Goal: Navigation & Orientation: Go to known website

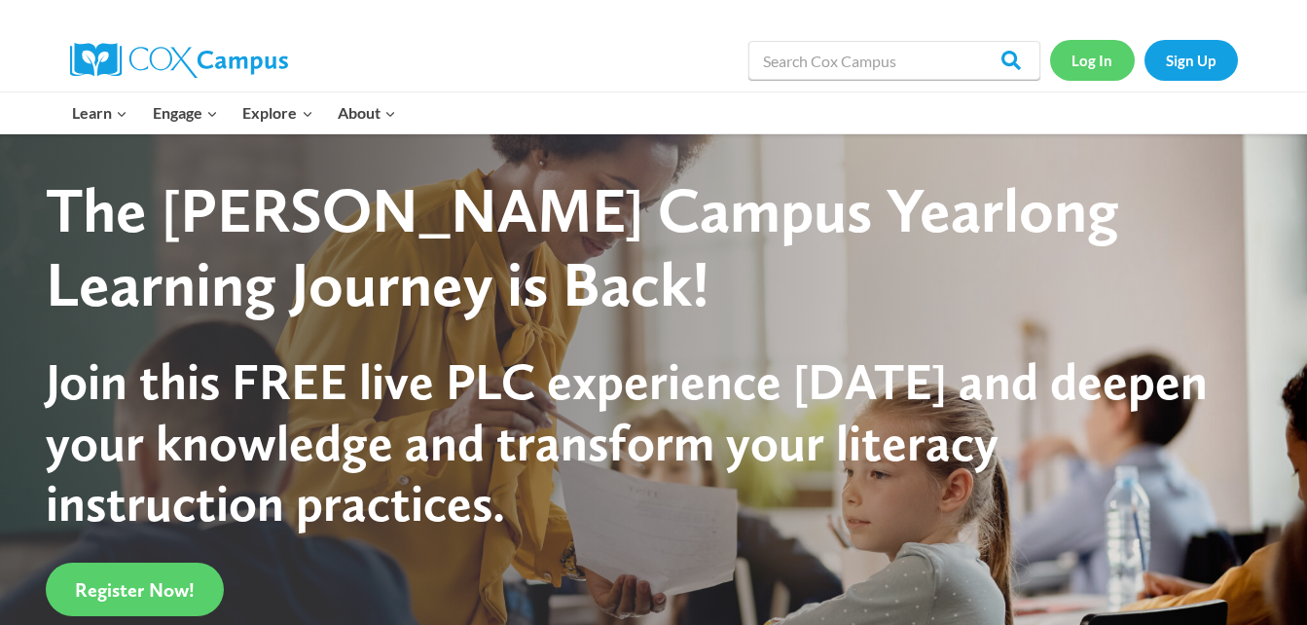
click at [1067, 63] on link "Log In" at bounding box center [1092, 60] width 85 height 40
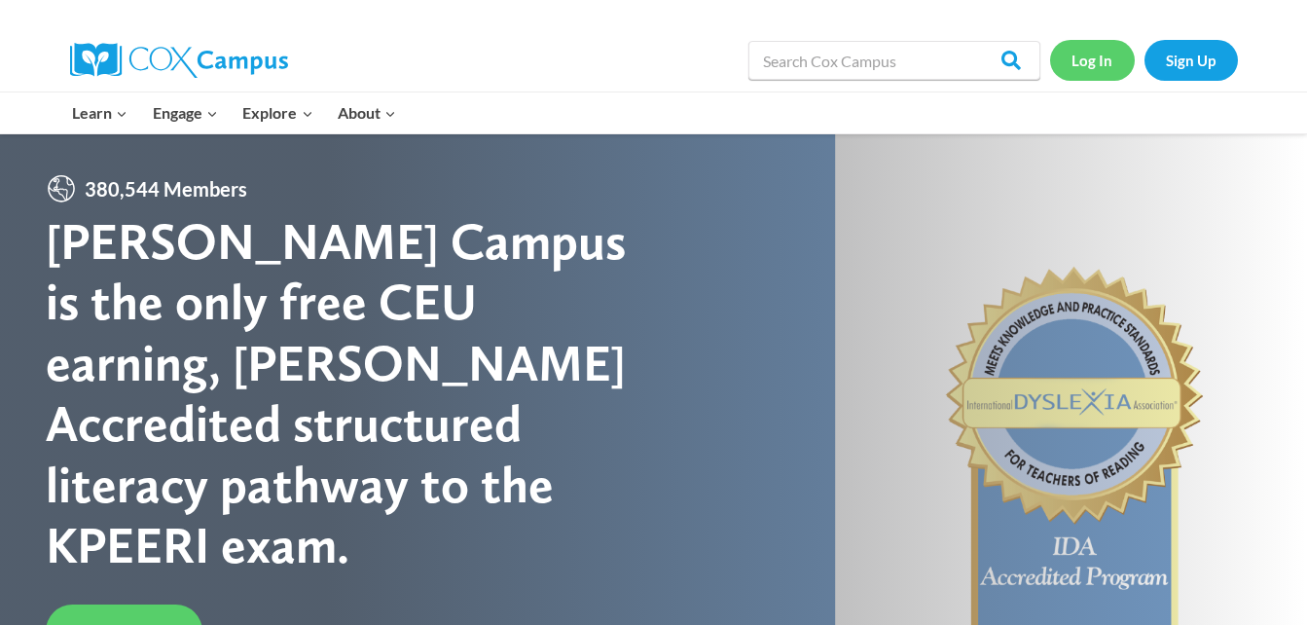
click at [1090, 60] on link "Log In" at bounding box center [1092, 60] width 85 height 40
